Goal: Information Seeking & Learning: Learn about a topic

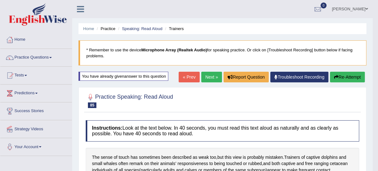
click at [134, 23] on ul "Home Practice Speaking: Read Aloud Trainers" at bounding box center [222, 28] width 288 height 11
drag, startPoint x: 227, startPoint y: 8, endPoint x: 236, endPoint y: 0, distance: 12.3
click at [34, 57] on link "Practice Questions" at bounding box center [36, 57] width 72 height 16
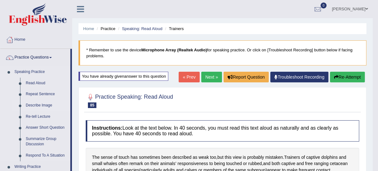
click at [42, 104] on link "Describe Image" at bounding box center [46, 105] width 47 height 11
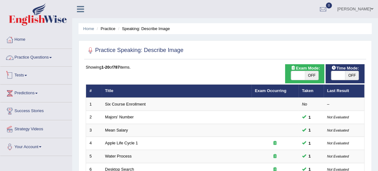
click at [33, 54] on link "Practice Questions" at bounding box center [36, 57] width 72 height 16
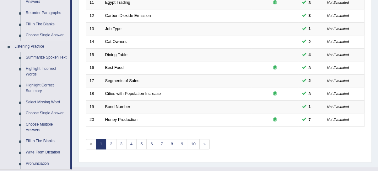
scroll to position [319, 0]
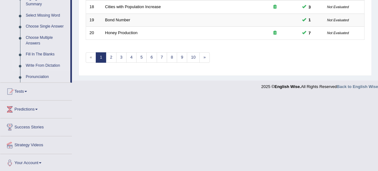
click at [38, 67] on link "Write From Dictation" at bounding box center [46, 65] width 47 height 11
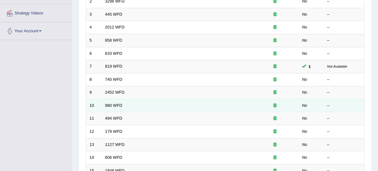
click at [127, 109] on td "980 WFD" at bounding box center [177, 105] width 150 height 13
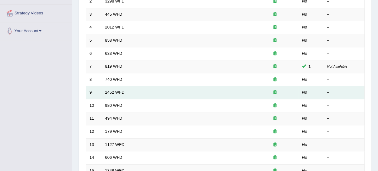
click at [108, 96] on td "2452 WFD" at bounding box center [177, 92] width 150 height 13
click at [106, 94] on td "2452 WFD" at bounding box center [177, 92] width 150 height 13
click at [119, 93] on link "2452 WFD" at bounding box center [114, 92] width 19 height 5
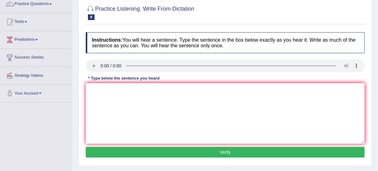
scroll to position [58, 0]
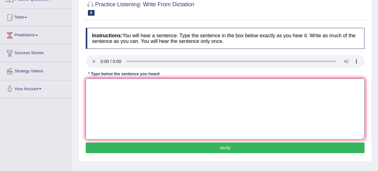
click at [142, 123] on textarea at bounding box center [225, 109] width 279 height 61
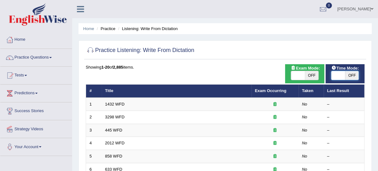
click at [340, 79] on span at bounding box center [338, 75] width 14 height 9
checkbox input "true"
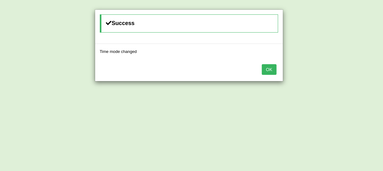
click at [266, 69] on button "OK" at bounding box center [269, 69] width 14 height 11
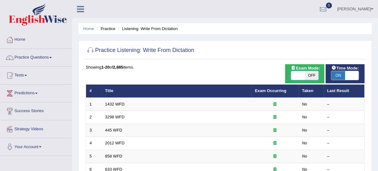
click at [300, 78] on span at bounding box center [298, 75] width 14 height 9
checkbox input "true"
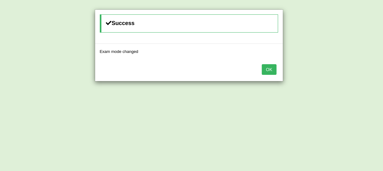
click at [268, 70] on button "OK" at bounding box center [269, 69] width 14 height 11
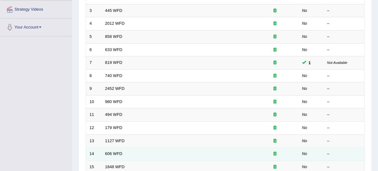
scroll to position [174, 0]
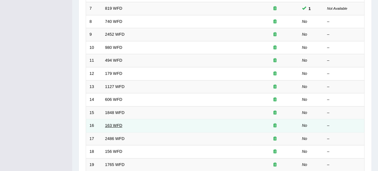
click at [112, 123] on link "163 WFD" at bounding box center [113, 125] width 17 height 5
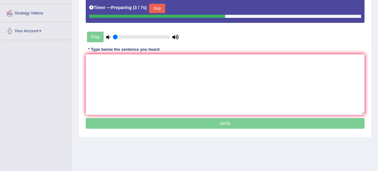
scroll to position [58, 0]
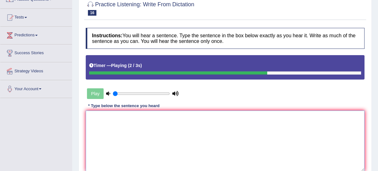
click at [121, 130] on textarea at bounding box center [225, 141] width 279 height 61
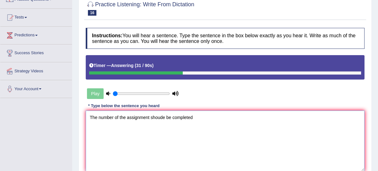
type textarea "The number of the assignment shoude be completed"
click at [99, 93] on div "Play" at bounding box center [133, 94] width 94 height 16
click at [107, 95] on icon at bounding box center [108, 94] width 4 height 4
drag, startPoint x: 127, startPoint y: 91, endPoint x: 111, endPoint y: 96, distance: 17.2
type input "0.05"
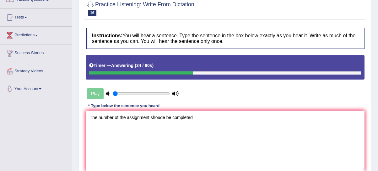
click at [113, 96] on input "range" at bounding box center [141, 93] width 57 height 5
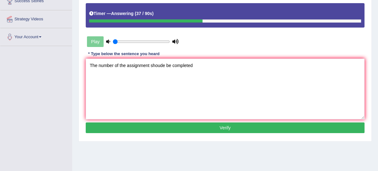
scroll to position [158, 0]
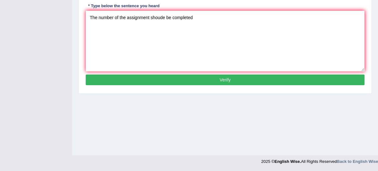
click at [209, 78] on button "Verify" at bounding box center [225, 80] width 279 height 11
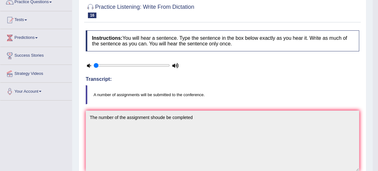
scroll to position [19, 0]
